Goal: Task Accomplishment & Management: Manage account settings

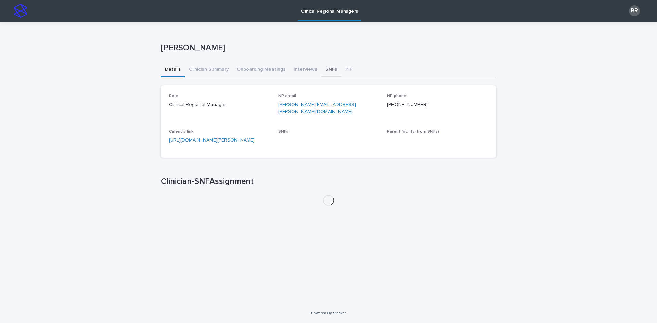
click at [322, 71] on button "SNFs" at bounding box center [331, 70] width 20 height 14
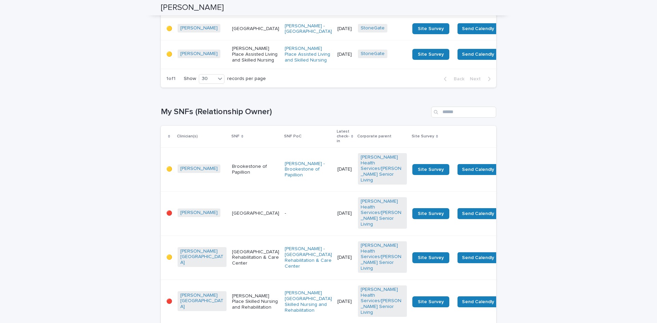
scroll to position [992, 0]
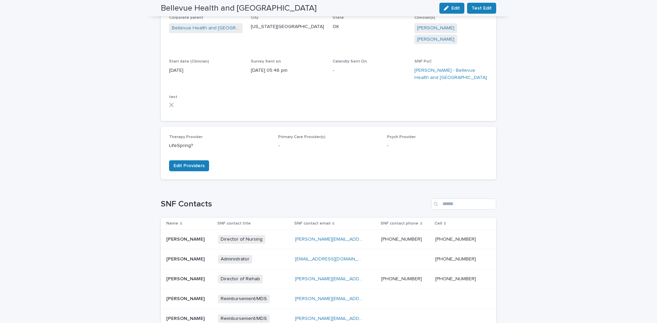
scroll to position [68, 0]
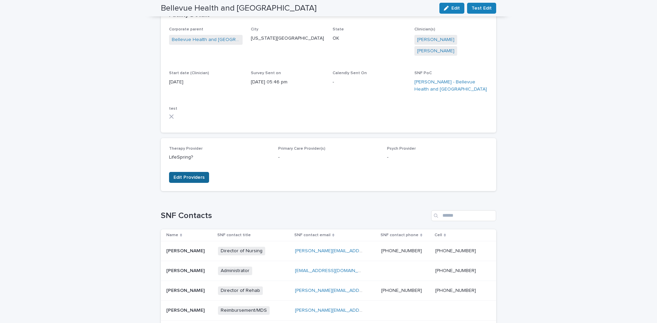
click at [196, 174] on span "Edit Providers" at bounding box center [188, 177] width 31 height 7
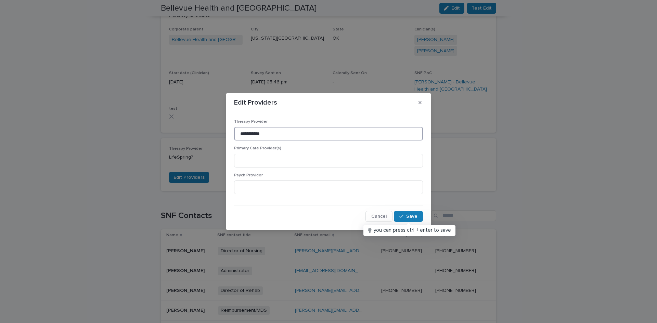
click at [280, 138] on input "**********" at bounding box center [328, 134] width 189 height 14
type input "**********"
click at [287, 162] on input at bounding box center [328, 161] width 189 height 14
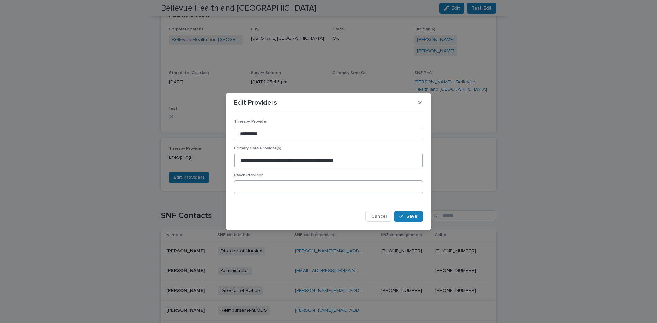
type input "**********"
click at [272, 194] on input at bounding box center [328, 188] width 189 height 14
click at [250, 187] on input "**********" at bounding box center [328, 188] width 189 height 14
click at [275, 187] on input "**********" at bounding box center [328, 188] width 189 height 14
type input "**********"
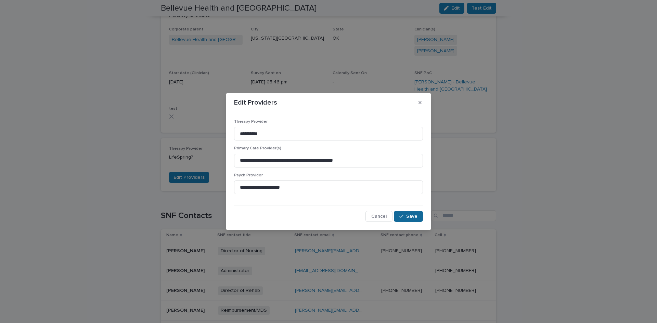
click at [409, 219] on span "Save" at bounding box center [411, 216] width 11 height 5
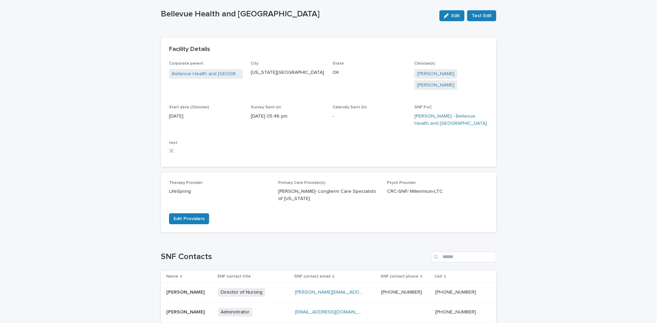
scroll to position [0, 0]
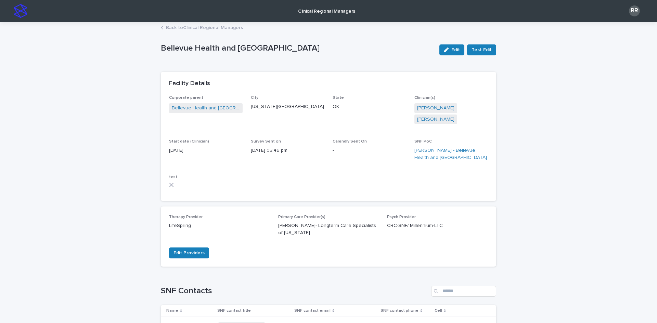
click at [193, 26] on link "Back to Clinical Regional Managers" at bounding box center [204, 27] width 77 height 8
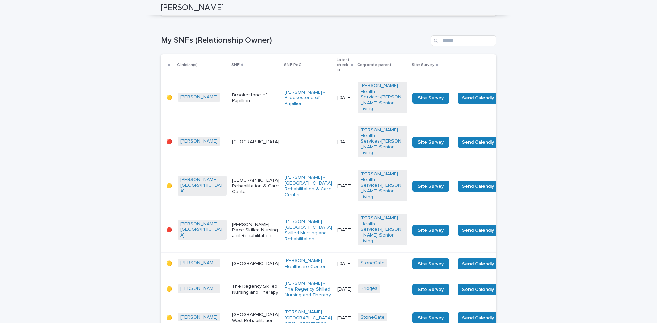
scroll to position [1060, 0]
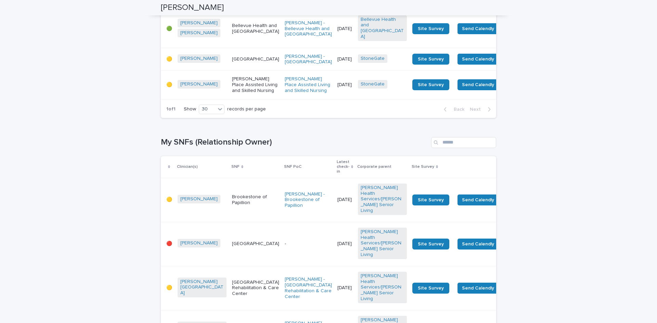
scroll to position [923, 0]
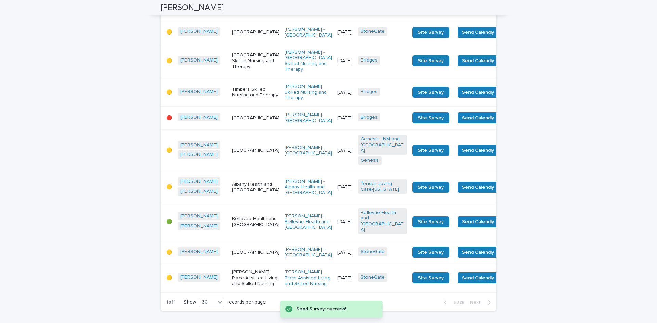
scroll to position [752, 0]
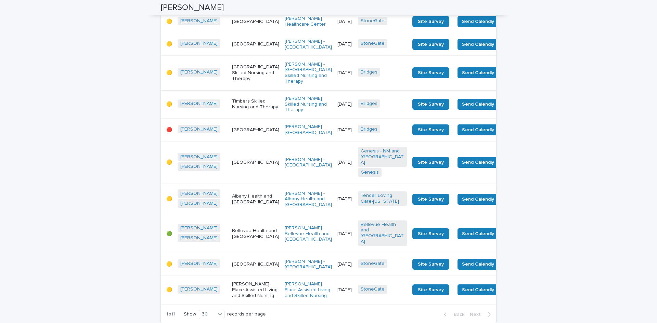
click at [505, 76] on span "Send Survey" at bounding box center [519, 72] width 28 height 7
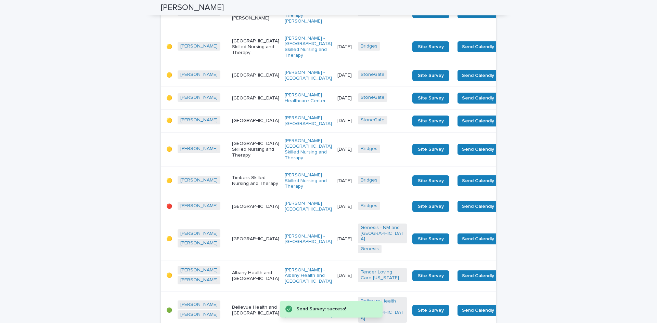
scroll to position [650, 0]
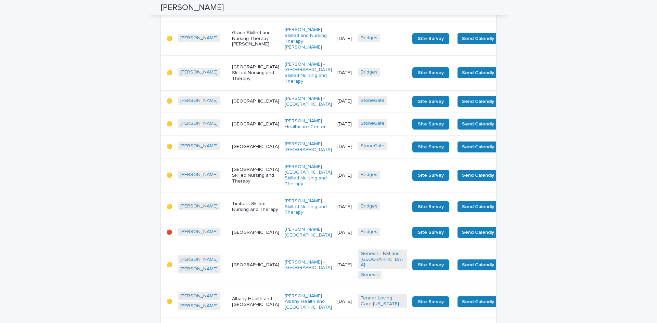
click at [505, 76] on span "Send Survey" at bounding box center [519, 72] width 28 height 7
click at [505, 42] on span "Send Survey" at bounding box center [519, 38] width 28 height 7
click at [505, 8] on span "Send Survey" at bounding box center [519, 4] width 28 height 7
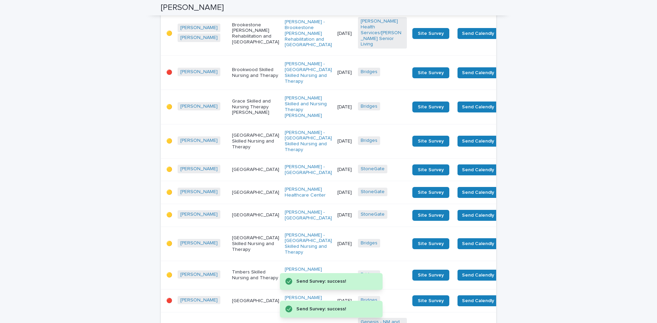
scroll to position [547, 0]
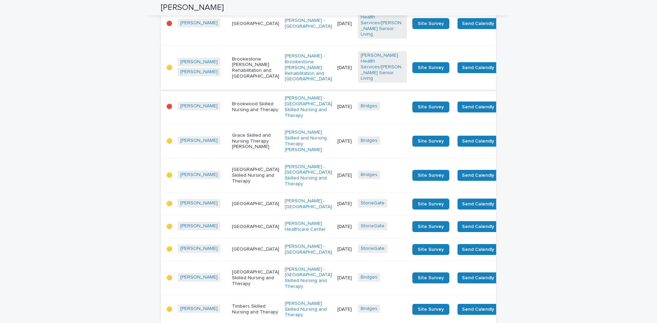
click at [505, 71] on span "Send Survey" at bounding box center [519, 67] width 28 height 7
click at [505, 27] on span "Send Survey" at bounding box center [519, 23] width 28 height 7
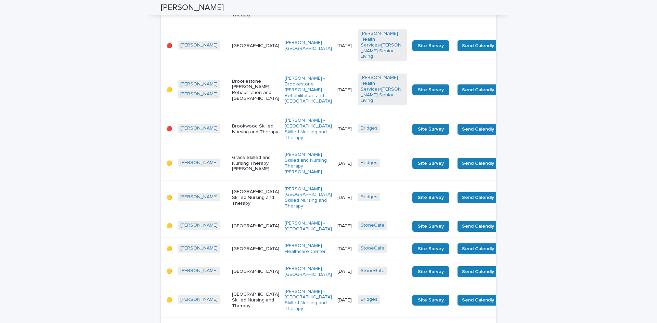
scroll to position [479, 0]
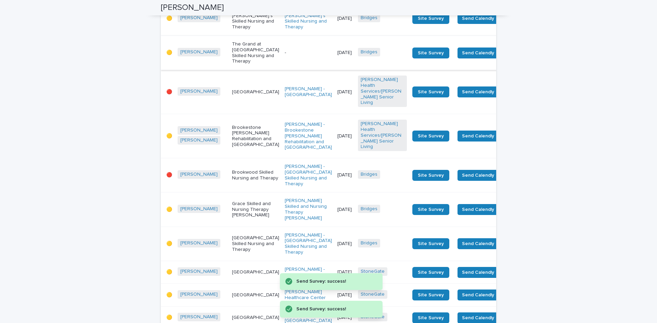
click at [505, 56] on span "Send Survey" at bounding box center [519, 53] width 28 height 7
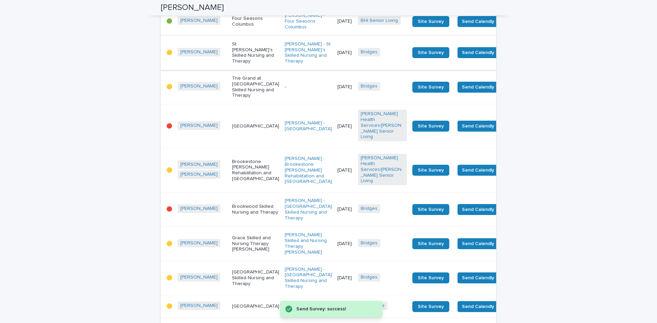
click at [505, 56] on span "Send Survey" at bounding box center [519, 52] width 28 height 7
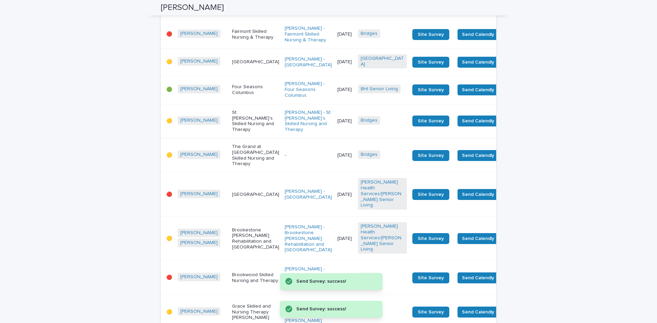
scroll to position [342, 0]
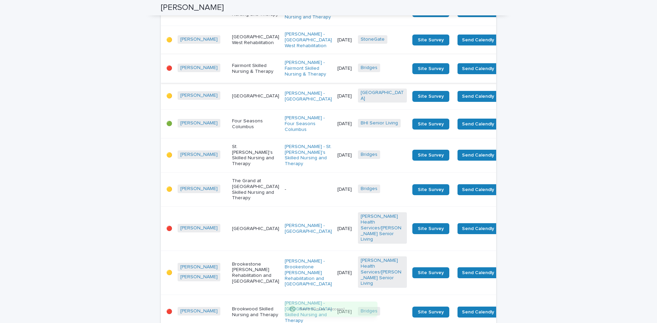
click at [505, 72] on span "Send Survey" at bounding box center [519, 68] width 28 height 7
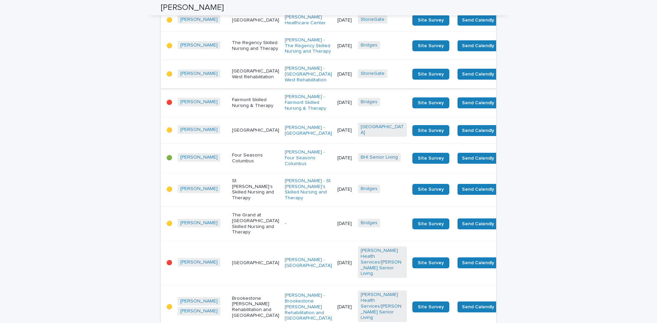
click at [505, 78] on span "Send Survey" at bounding box center [519, 74] width 28 height 7
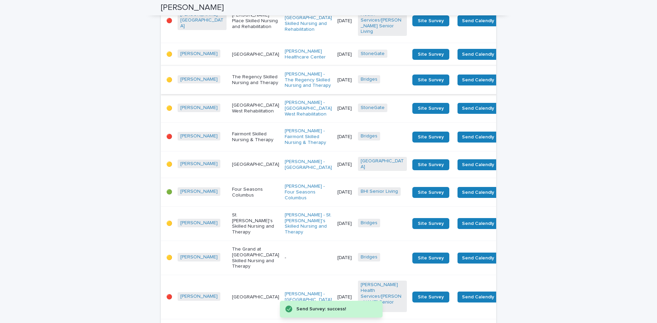
click at [505, 79] on span "Send Survey" at bounding box center [519, 80] width 28 height 7
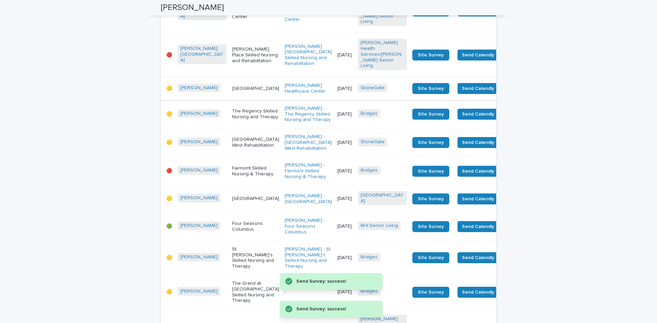
click at [505, 85] on span "Send Survey" at bounding box center [519, 88] width 28 height 7
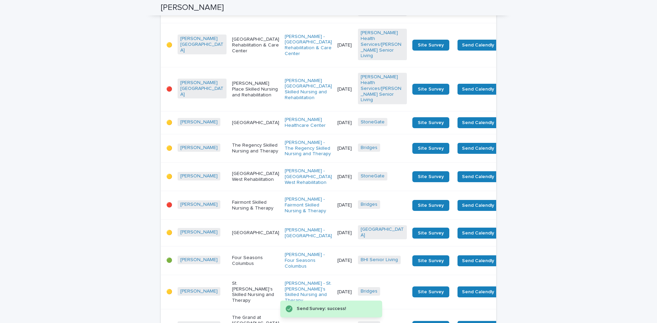
scroll to position [171, 0]
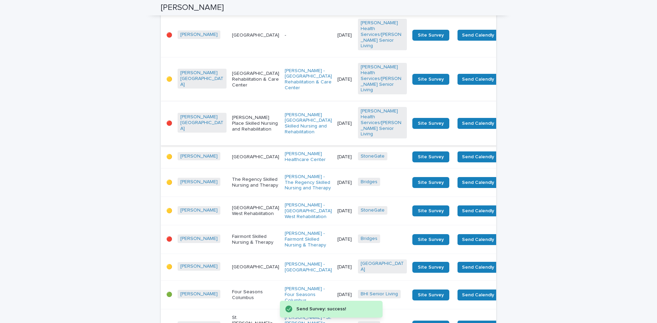
click at [505, 120] on span "Send Survey" at bounding box center [519, 123] width 28 height 7
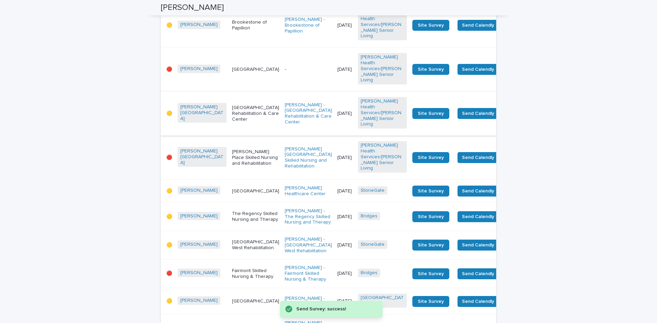
click at [505, 110] on span "Send Survey" at bounding box center [519, 113] width 28 height 7
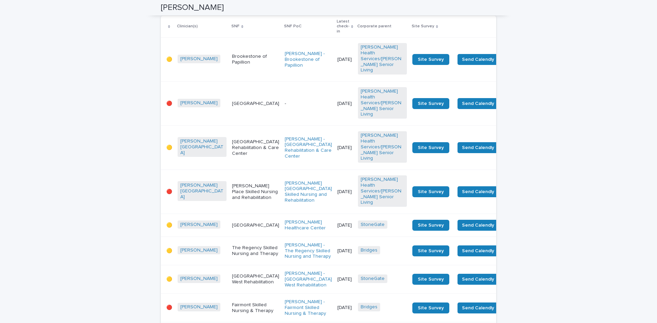
click at [229, 93] on td "[GEOGRAPHIC_DATA]" at bounding box center [255, 104] width 53 height 44
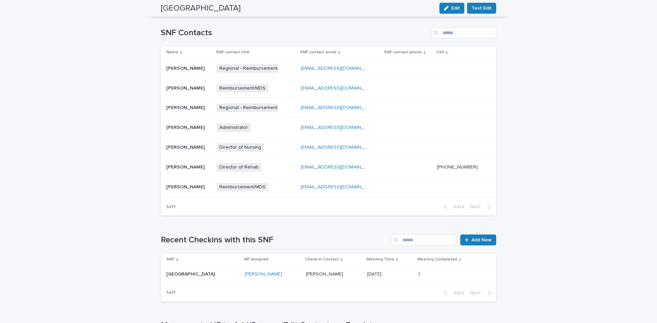
scroll to position [239, 0]
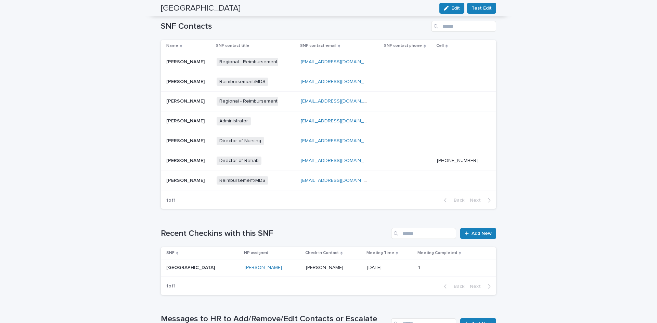
click at [218, 266] on p "[GEOGRAPHIC_DATA]" at bounding box center [200, 268] width 68 height 6
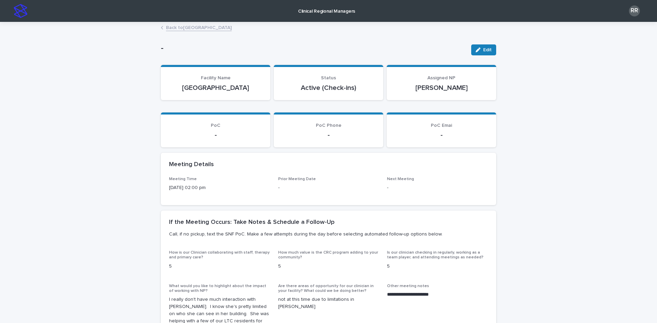
click at [201, 27] on link "Back to [GEOGRAPHIC_DATA]" at bounding box center [199, 27] width 66 height 8
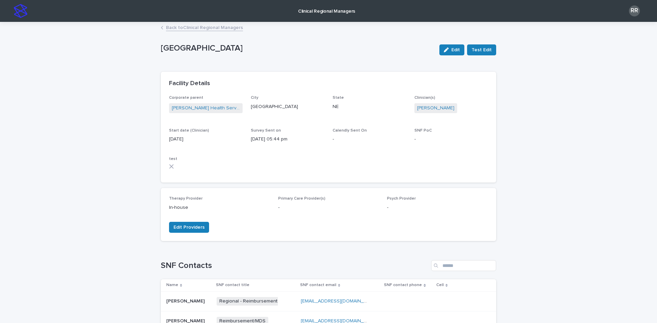
click at [201, 29] on link "Back to Clinical Regional Managers" at bounding box center [204, 27] width 77 height 8
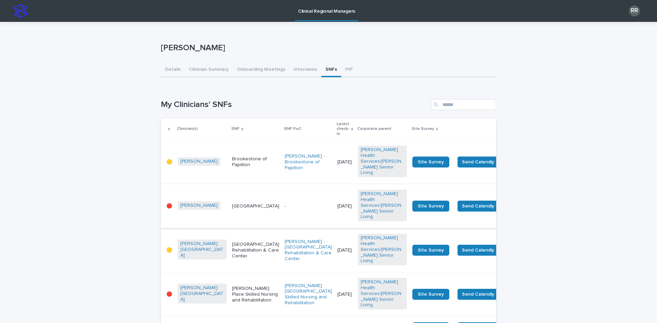
click at [505, 203] on span "Send Survey" at bounding box center [519, 206] width 28 height 7
